Goal: Transaction & Acquisition: Purchase product/service

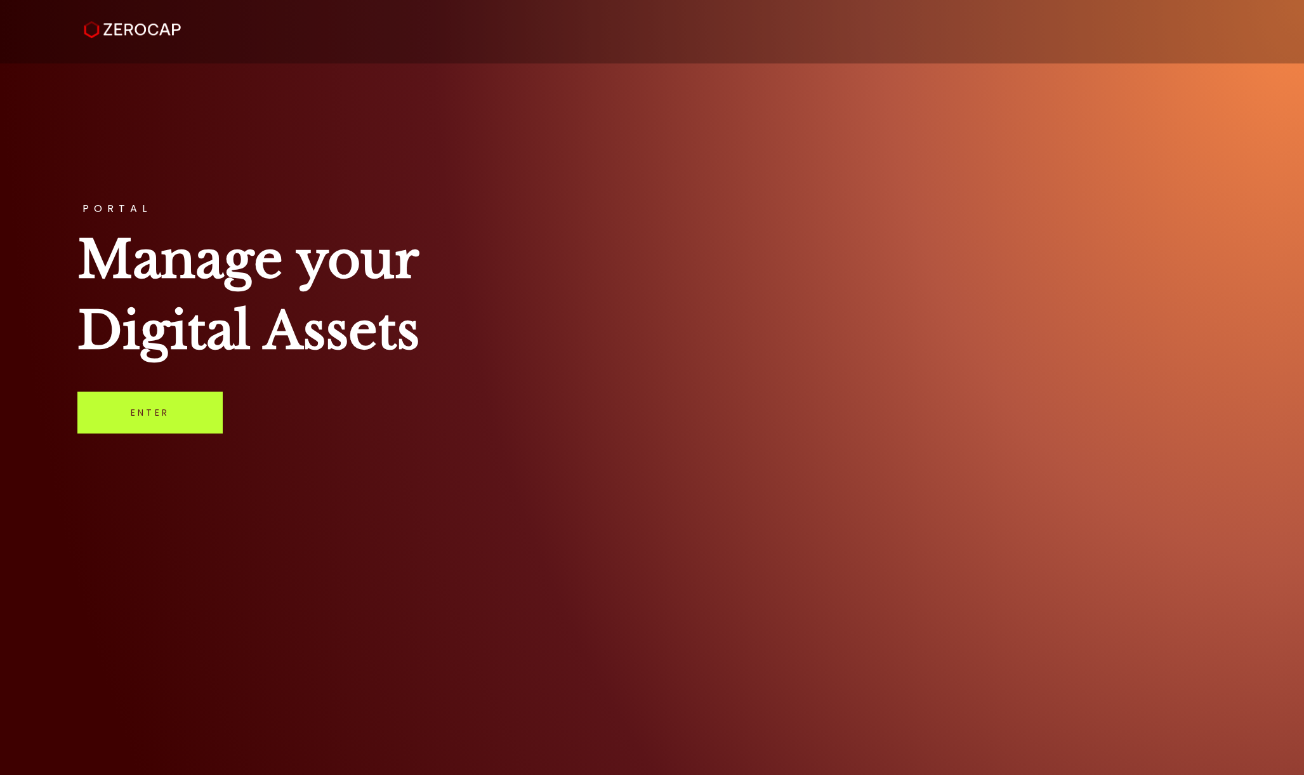
click at [159, 394] on link "Enter" at bounding box center [149, 412] width 145 height 42
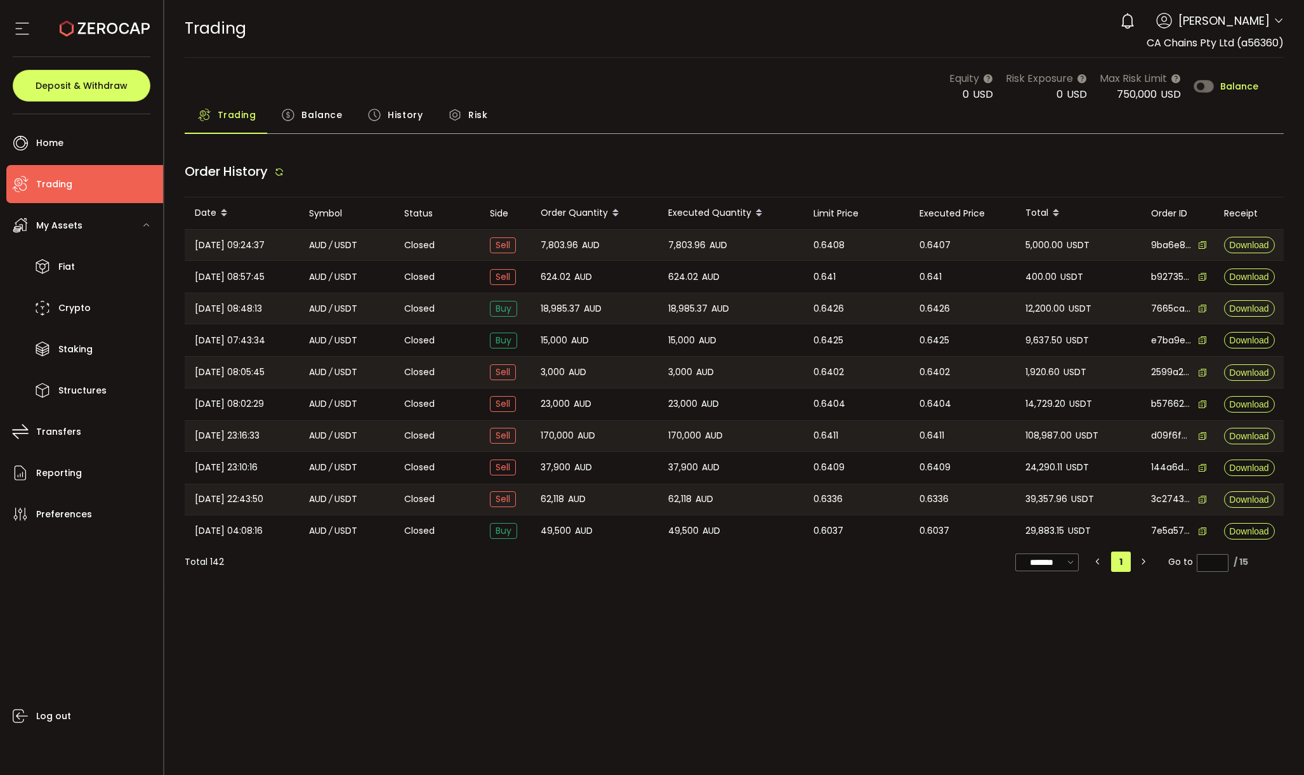
type input "***"
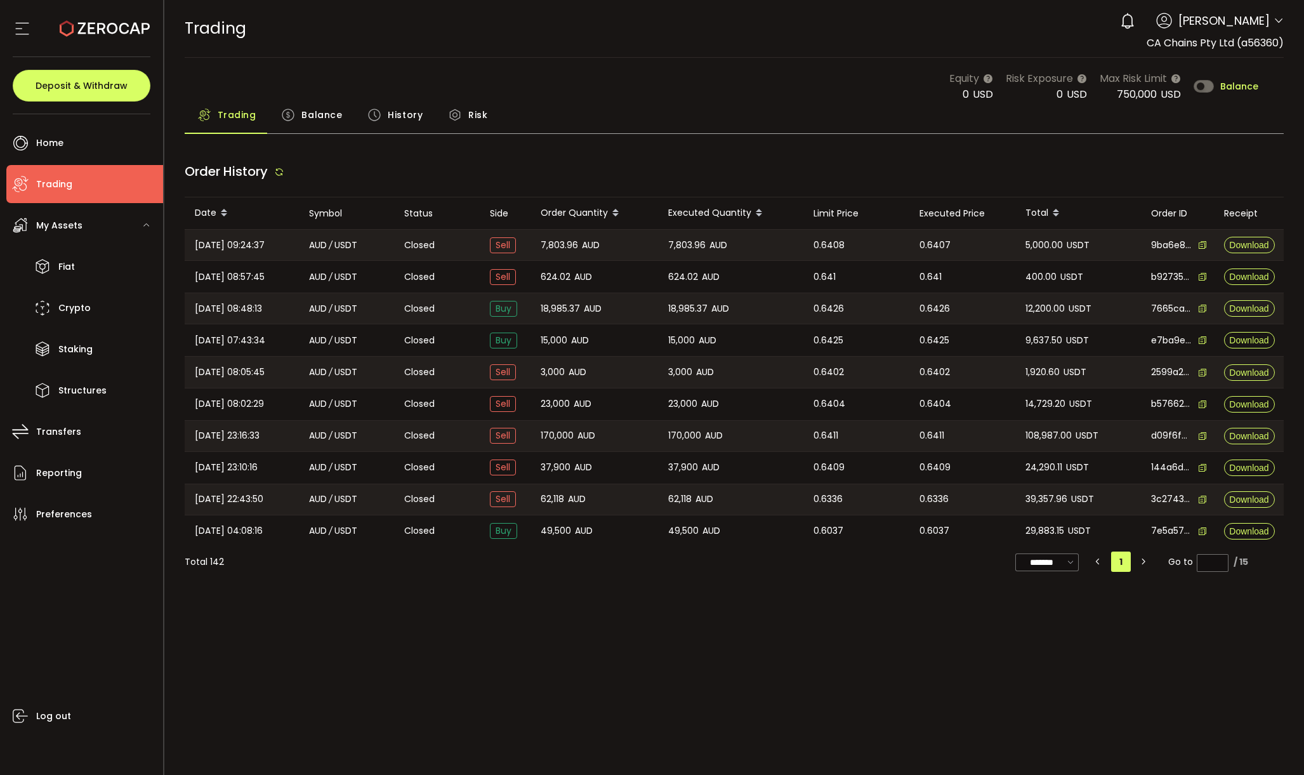
type input "***"
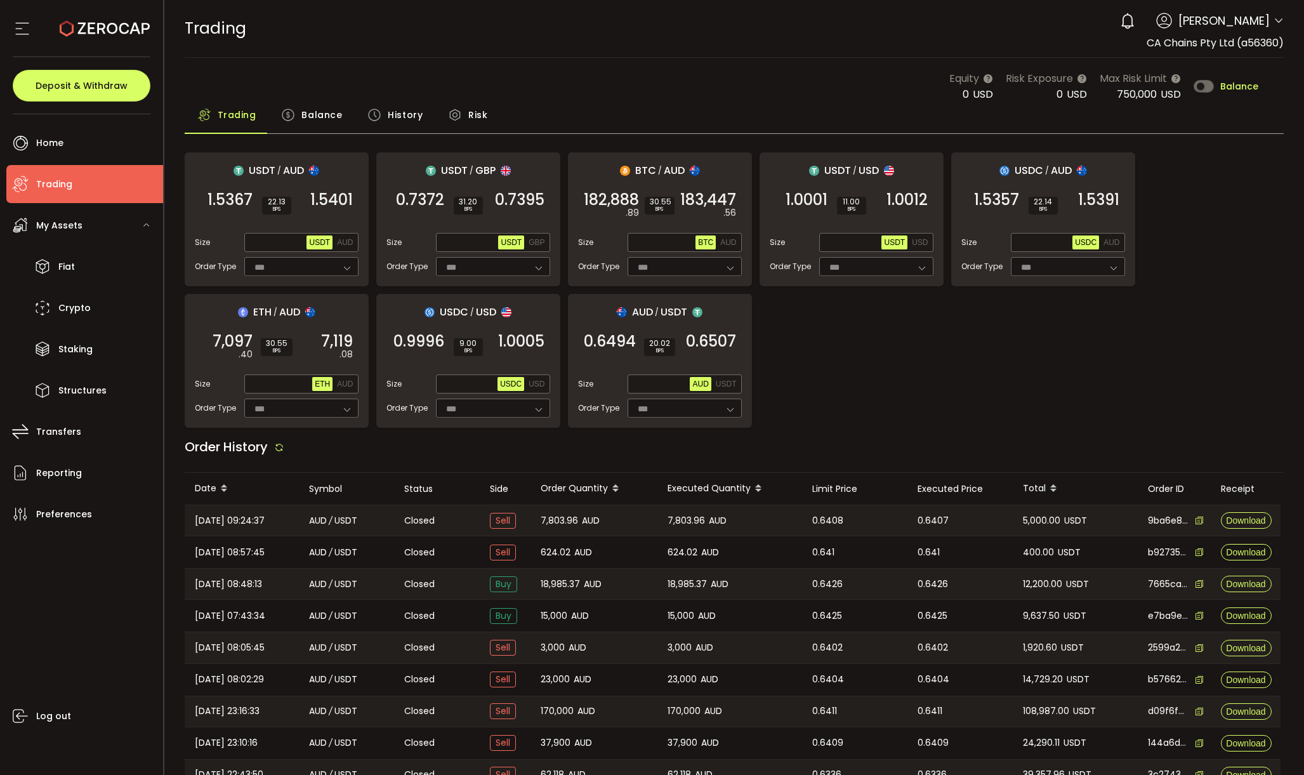
click at [935, 384] on div "USDT / AUD 1.5367 SELL 22.13 BPS 1.5401 BUY Size Max USDT AUD Order Type *** FO…" at bounding box center [735, 289] width 1100 height 275
